Goal: Transaction & Acquisition: Purchase product/service

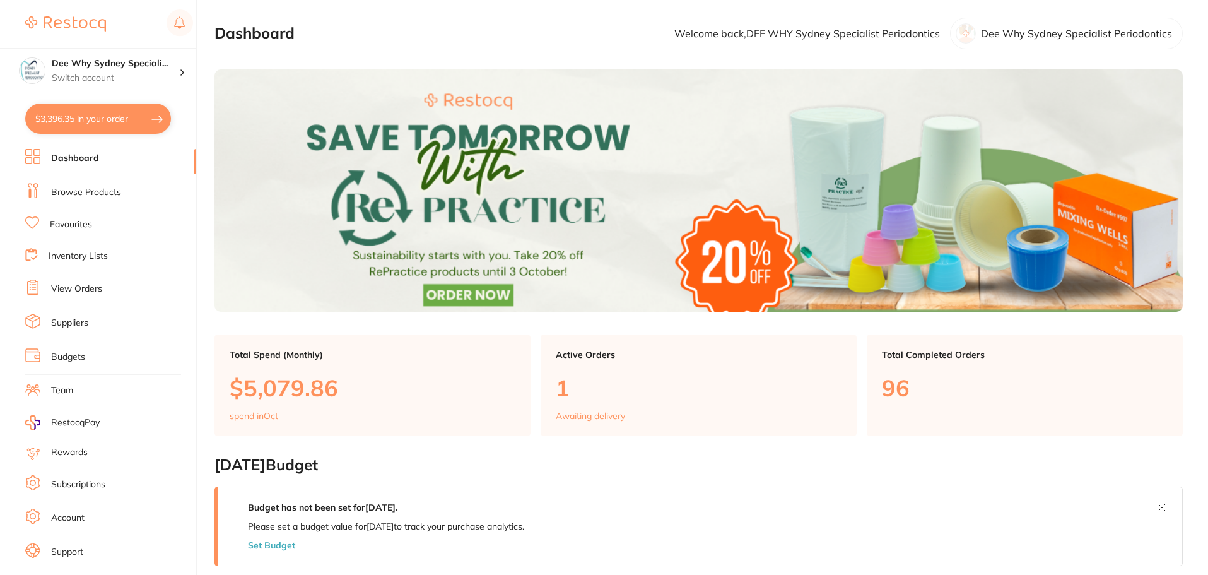
click at [127, 121] on button "$3,396.35 in your order" at bounding box center [98, 118] width 146 height 30
checkbox input "true"
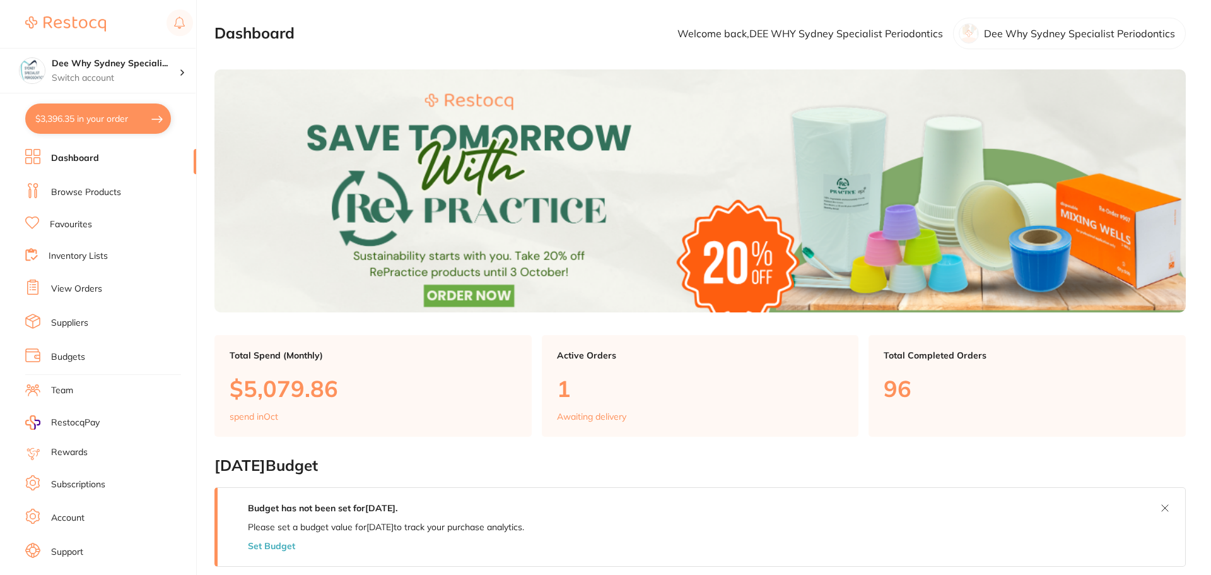
checkbox input "true"
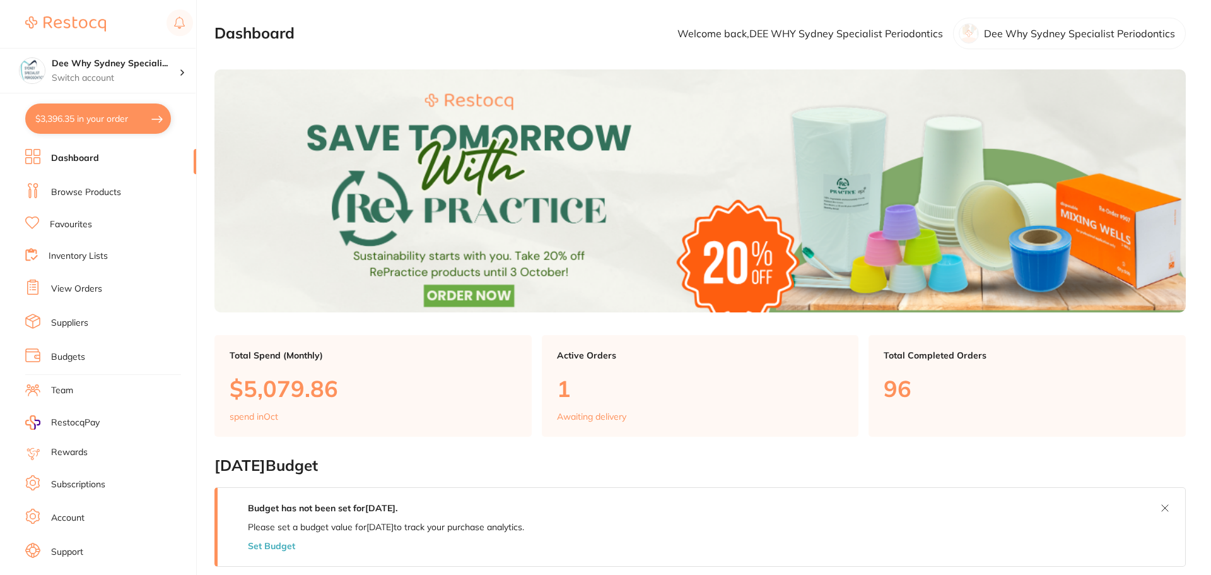
checkbox input "true"
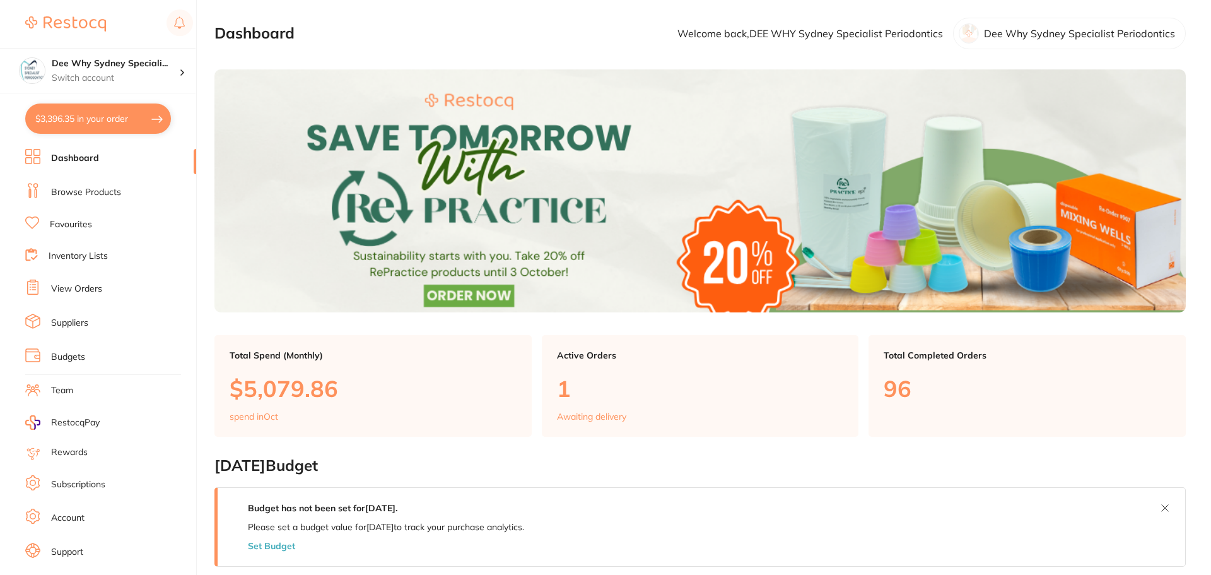
checkbox input "true"
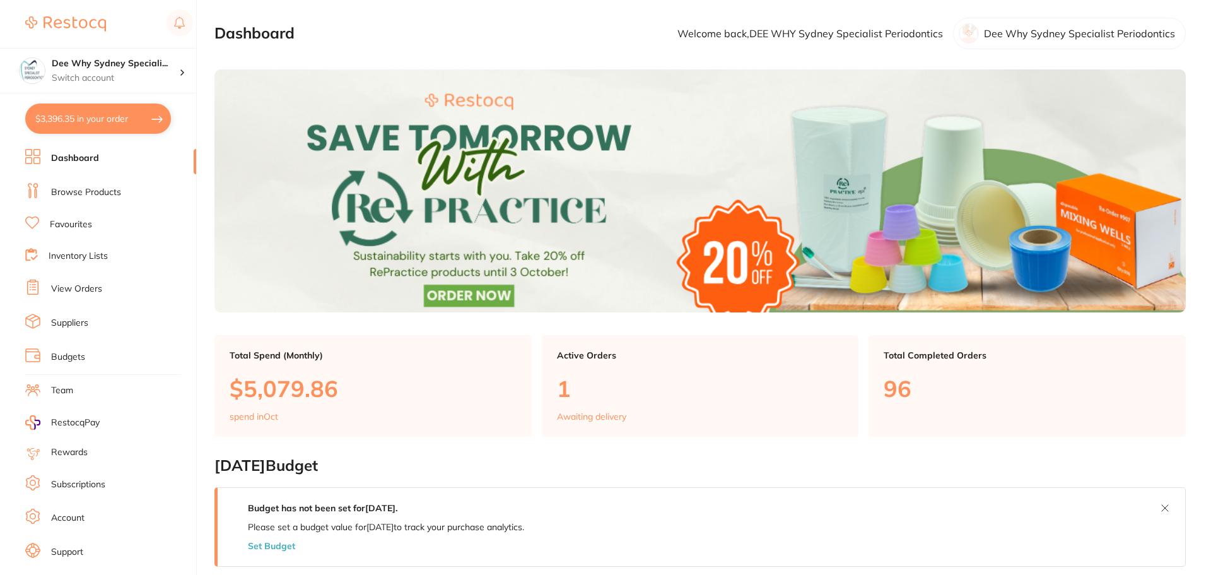
checkbox input "true"
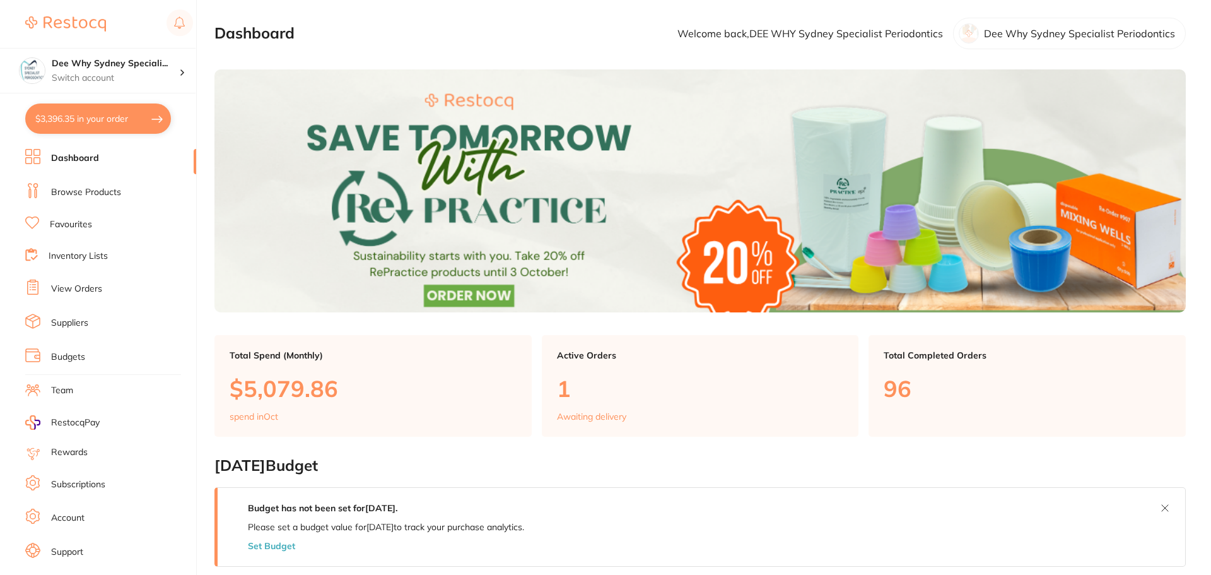
checkbox input "true"
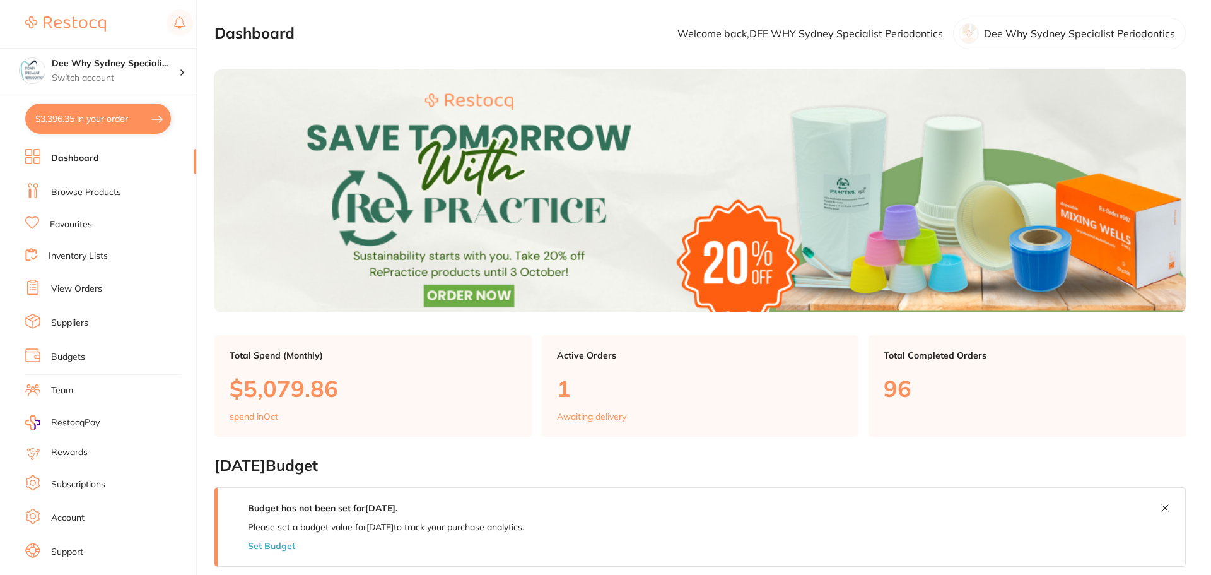
checkbox input "true"
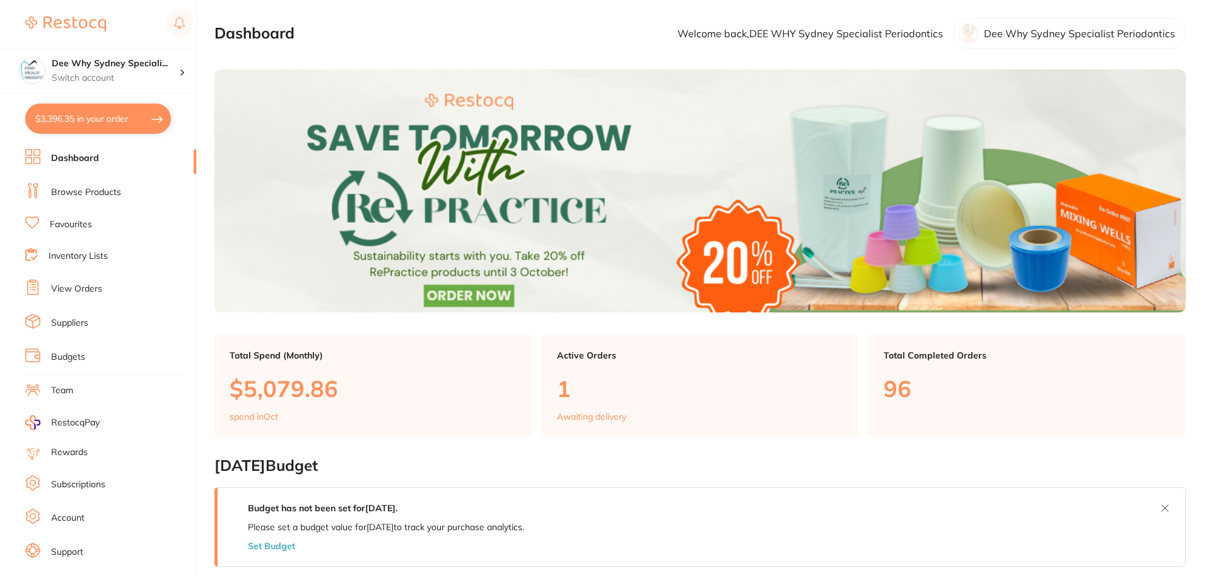
checkbox input "true"
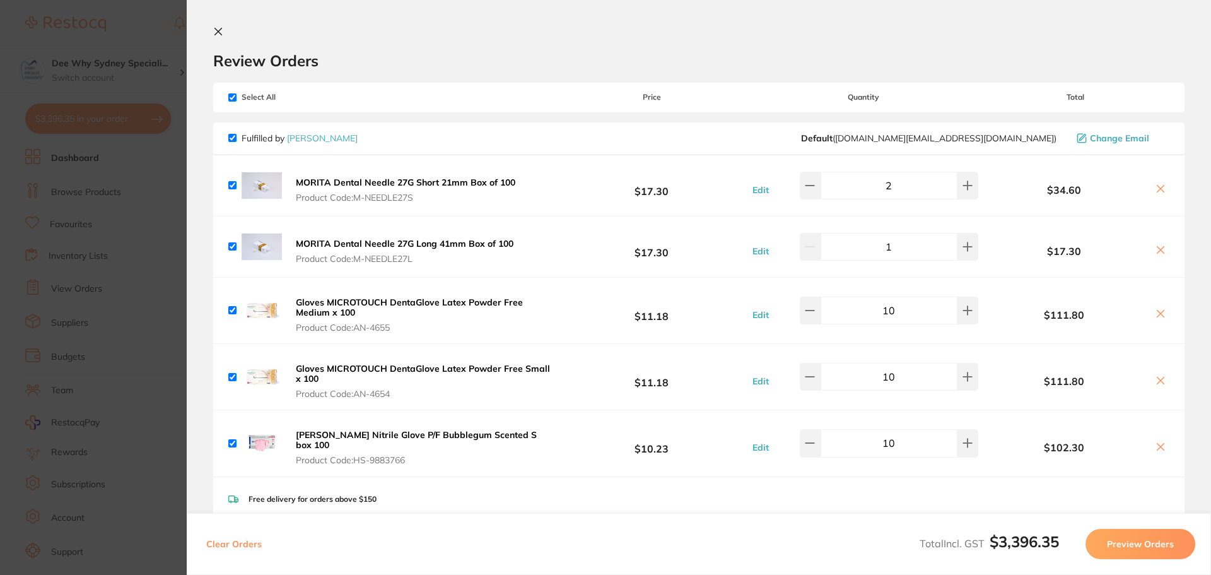
click at [215, 30] on icon at bounding box center [218, 31] width 10 height 10
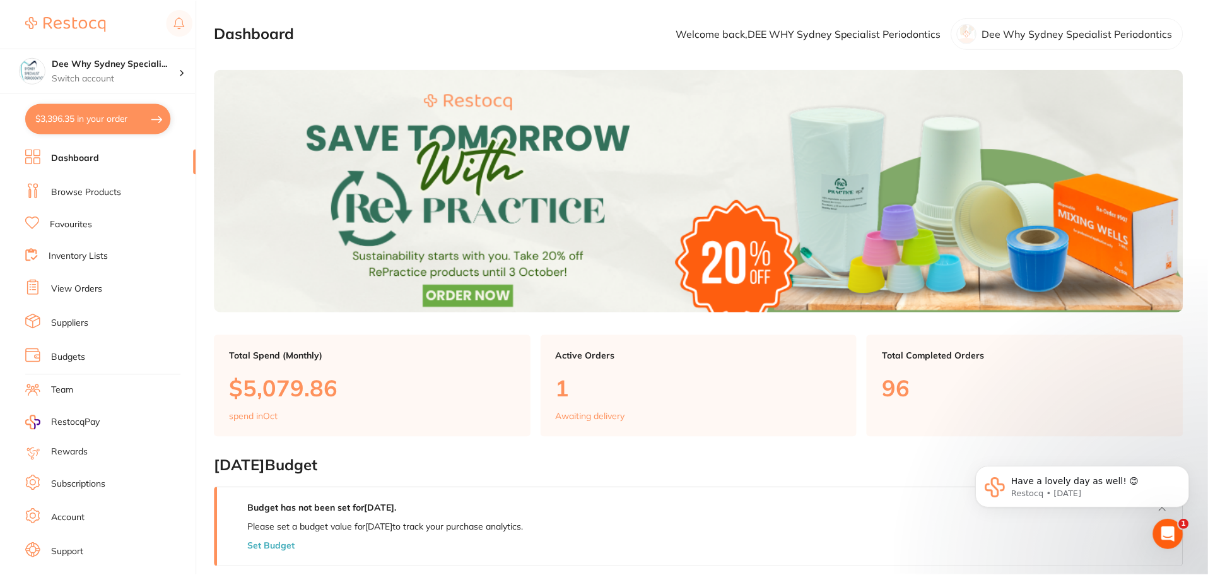
scroll to position [1, 0]
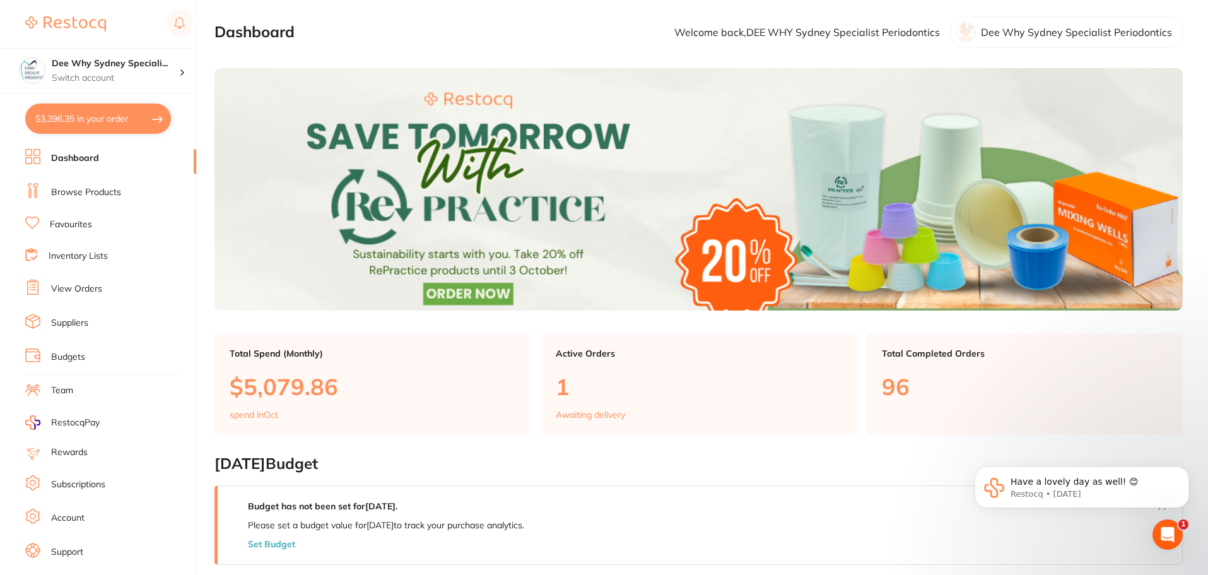
click at [95, 199] on li "Browse Products" at bounding box center [110, 192] width 171 height 19
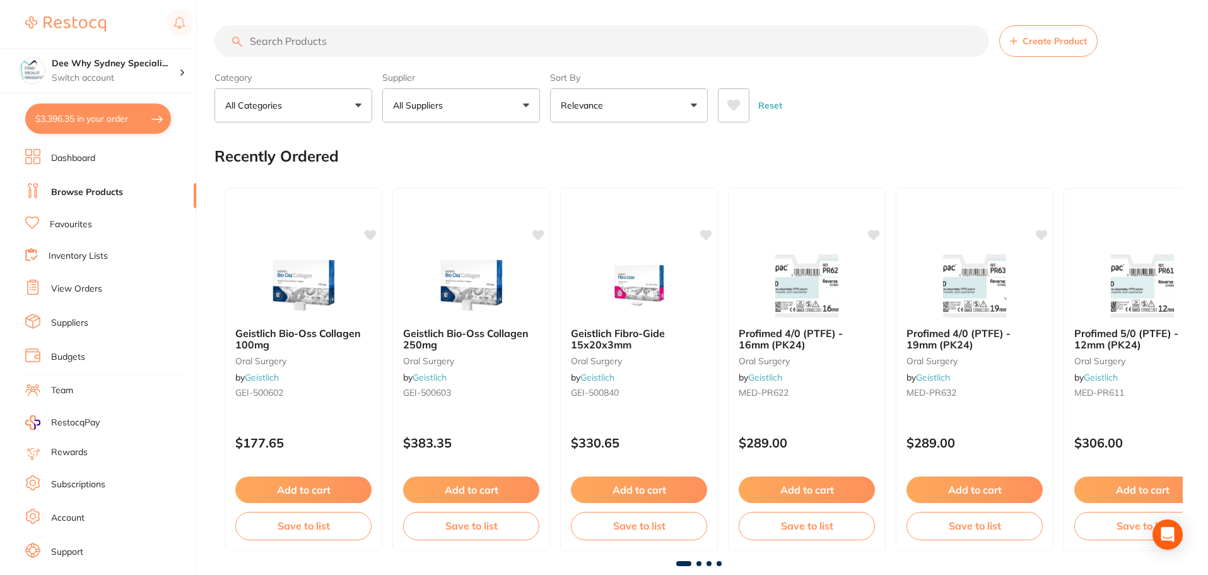
click at [390, 57] on input "search" at bounding box center [601, 41] width 775 height 32
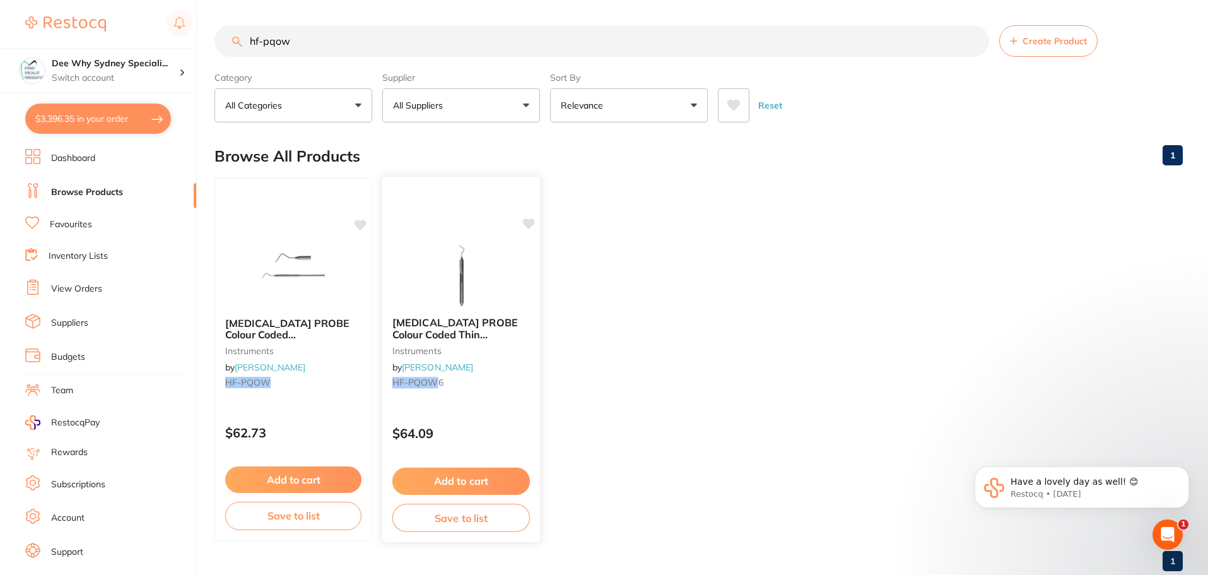
type input "hf-pqow"
click at [453, 314] on div "[MEDICAL_DATA] PROBE Colour Coded Thin [PERSON_NAME] #PQ-OW S/E #6 instruments …" at bounding box center [461, 355] width 158 height 97
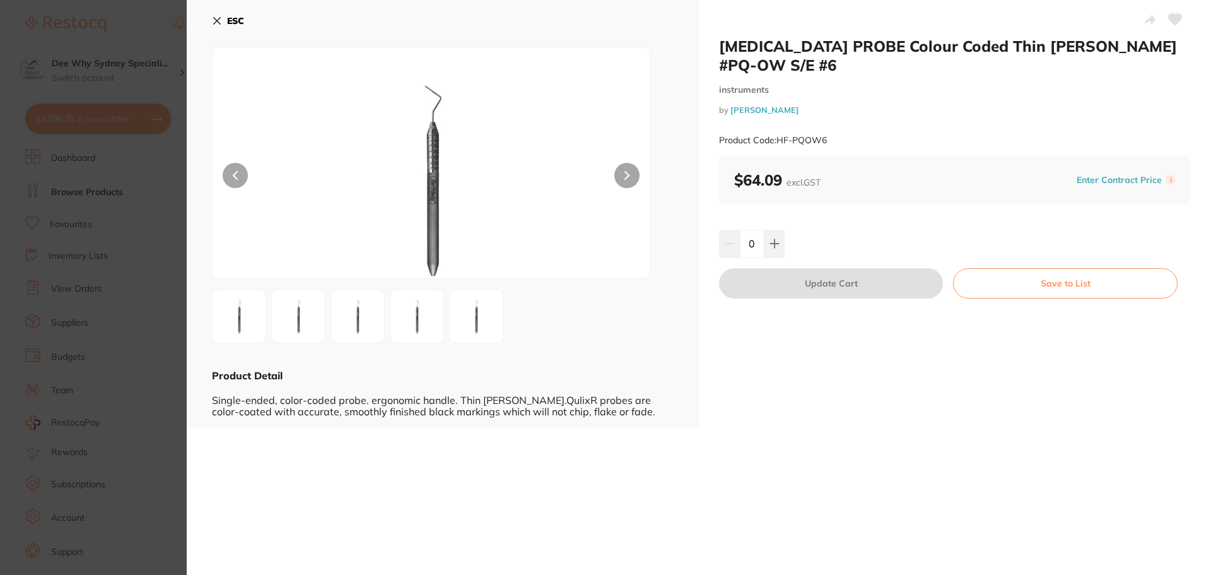
click at [221, 15] on button "ESC" at bounding box center [228, 20] width 32 height 21
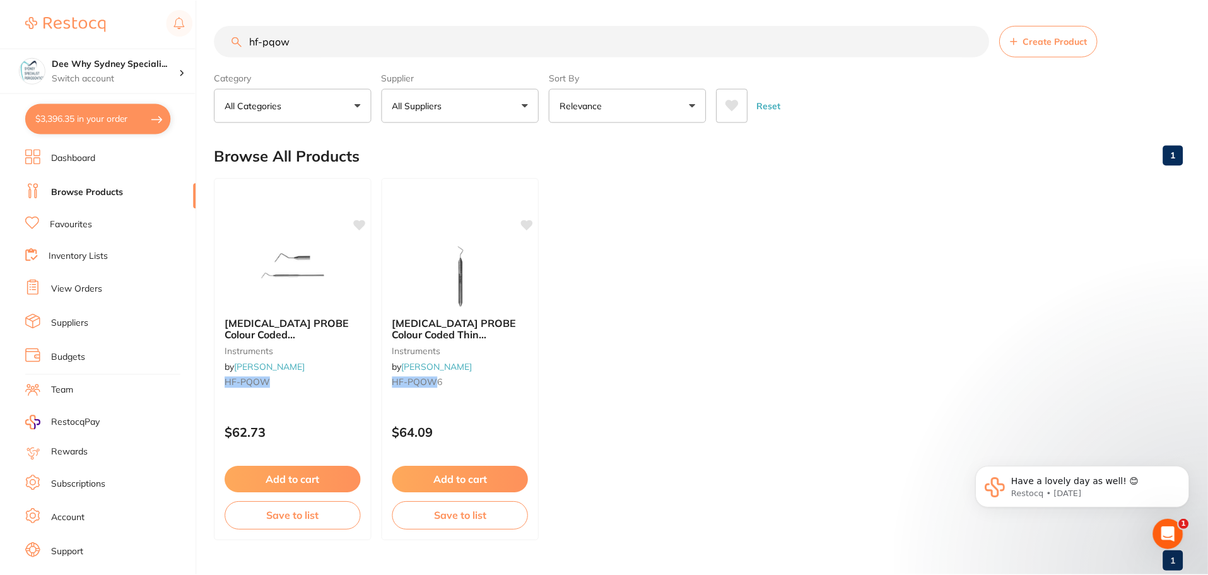
scroll to position [1, 0]
click at [301, 228] on div "[MEDICAL_DATA] PROBE Colour Coded [PERSON_NAME] Thin #PQ-OW S/E Round instrumen…" at bounding box center [294, 358] width 160 height 366
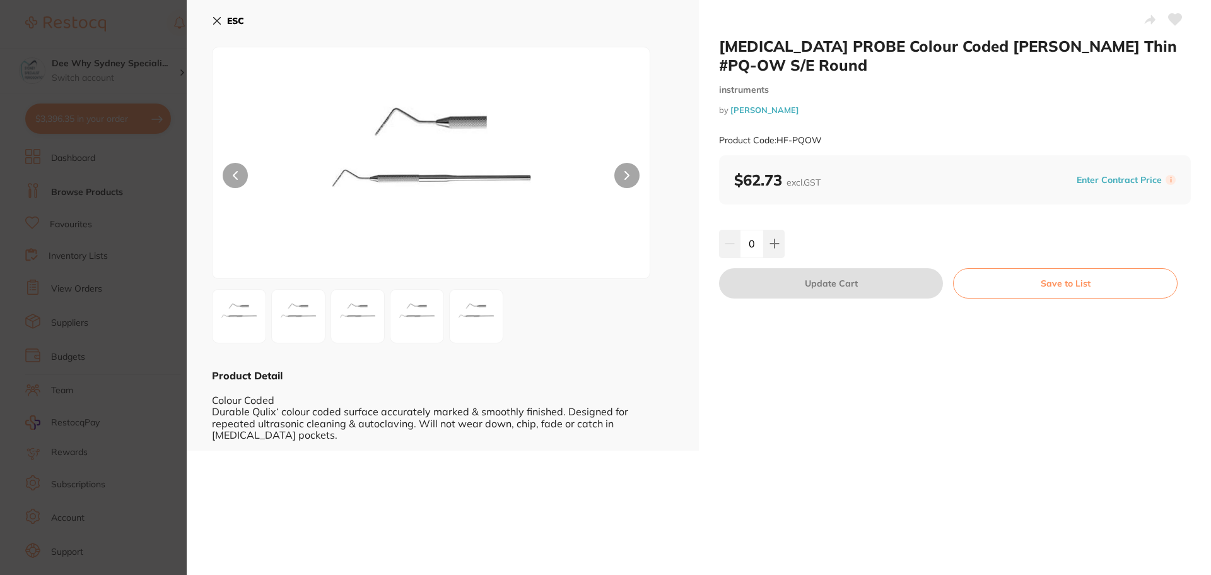
click at [785, 244] on div "0" at bounding box center [955, 244] width 472 height 28
click at [779, 243] on button at bounding box center [774, 244] width 21 height 28
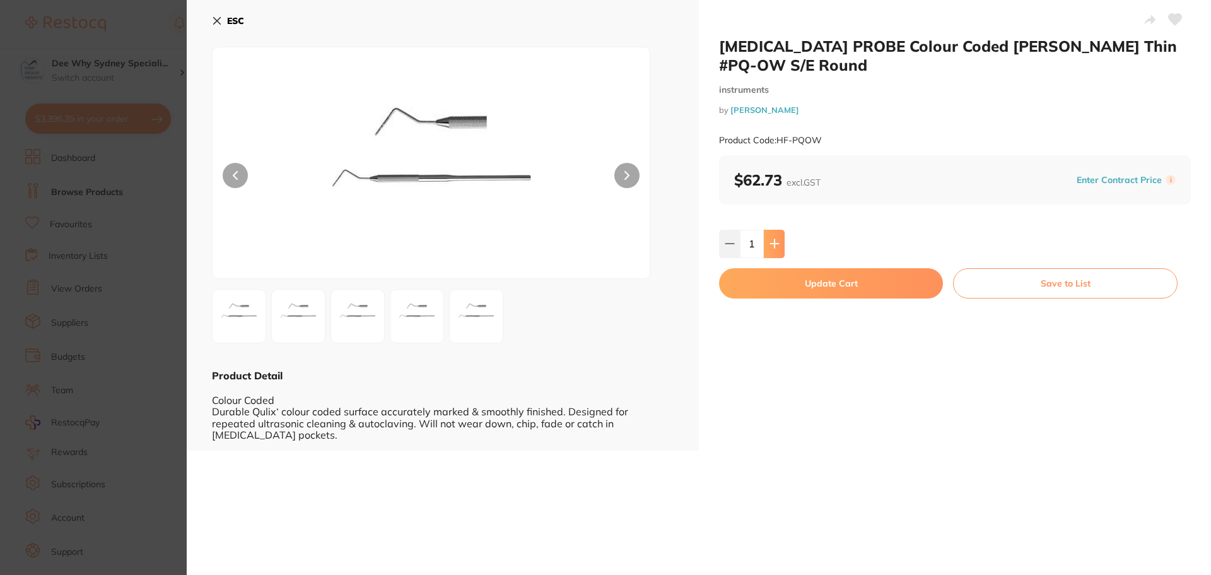
click at [779, 243] on button at bounding box center [774, 244] width 21 height 28
type input "2"
click at [777, 278] on button "Update Cart" at bounding box center [831, 283] width 224 height 30
checkbox input "false"
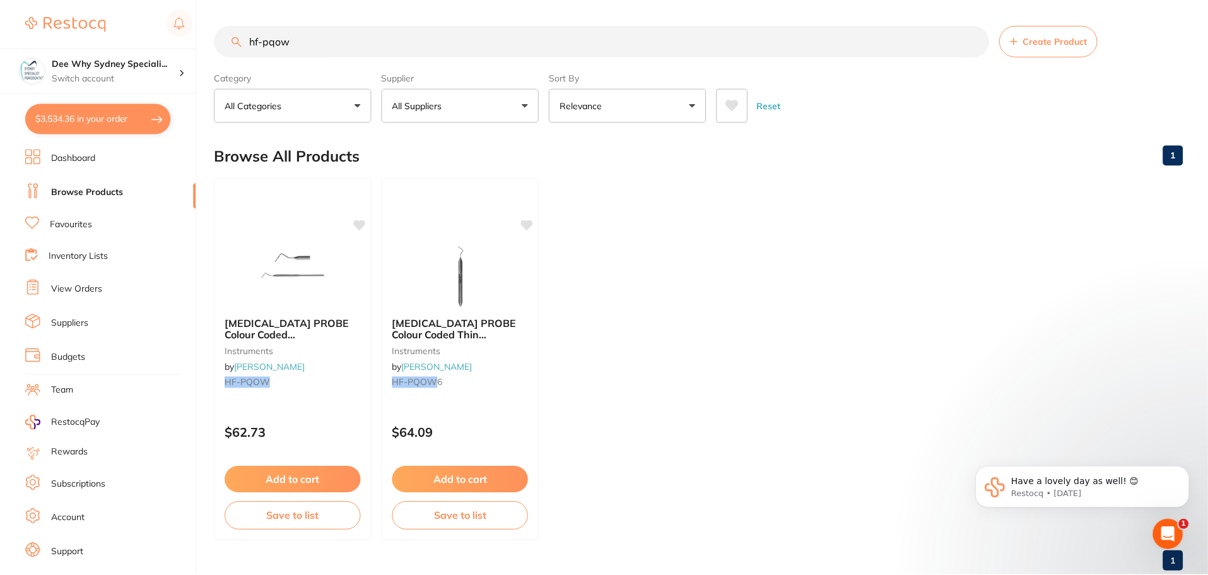
scroll to position [1, 0]
drag, startPoint x: 370, startPoint y: 41, endPoint x: 0, endPoint y: -13, distance: 373.6
click at [0, 0] on html "$3,534.36 Dee Why Sydney Speciali... Switch account Dee Why Sydney Specialist P…" at bounding box center [604, 286] width 1208 height 575
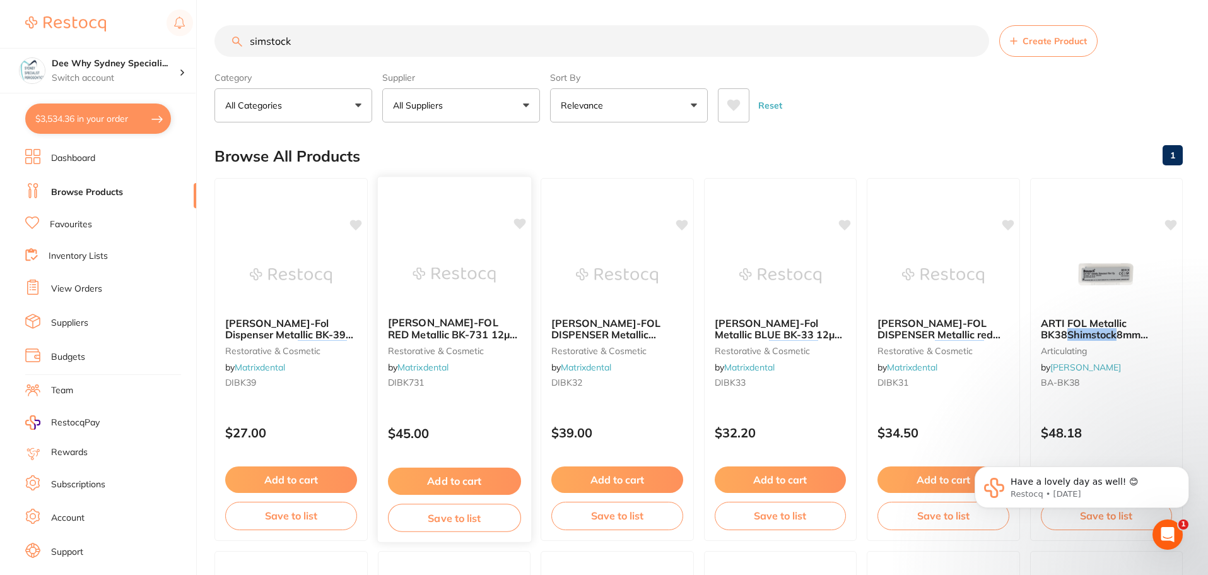
scroll to position [0, 0]
type input "simstock"
